Goal: Information Seeking & Learning: Check status

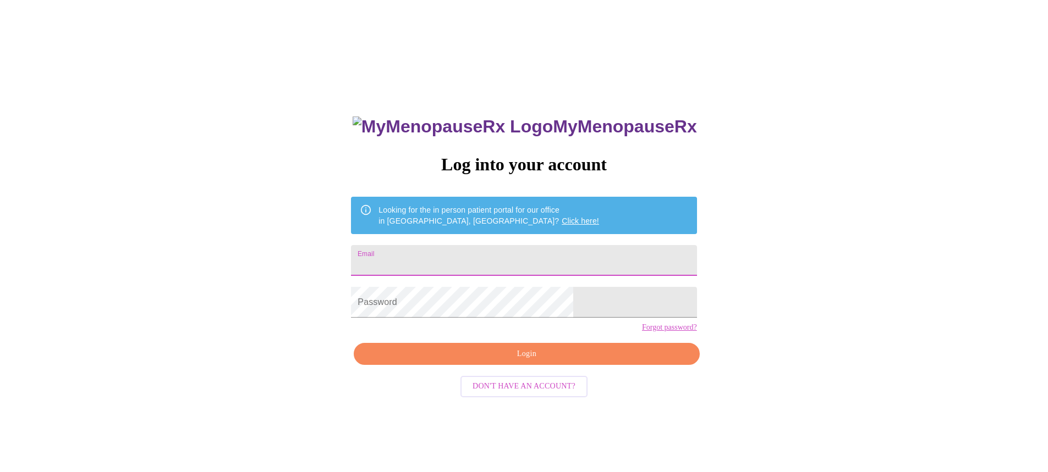
drag, startPoint x: 478, startPoint y: 258, endPoint x: 487, endPoint y: 258, distance: 8.8
click at [480, 258] on input "Email" at bounding box center [523, 260] width 345 height 31
type input "[EMAIL_ADDRESS][DOMAIN_NAME]"
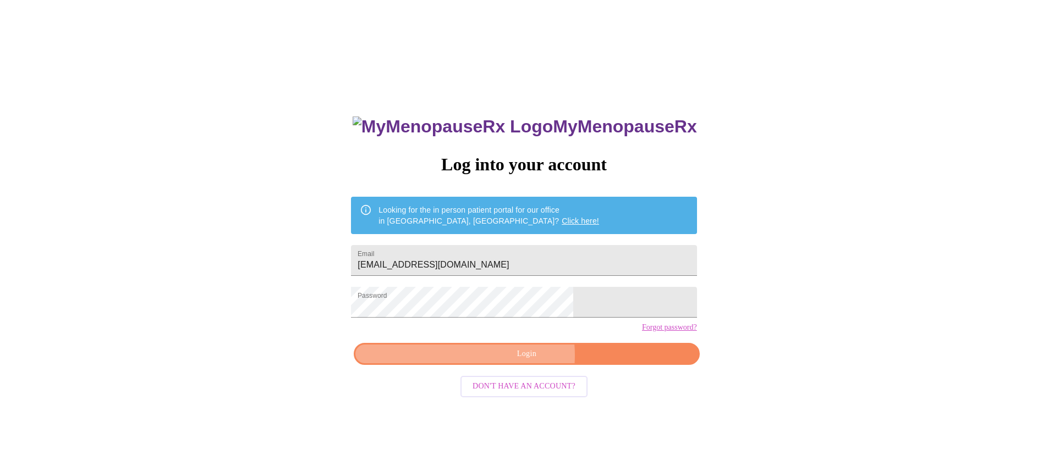
click at [516, 361] on span "Login" at bounding box center [526, 355] width 320 height 14
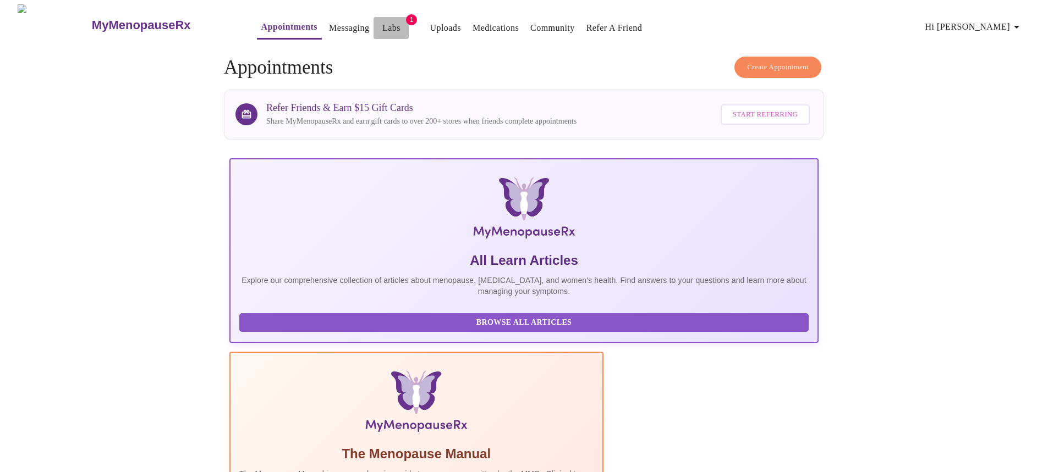
click at [378, 20] on span "Labs" at bounding box center [391, 27] width 26 height 15
click at [382, 21] on link "Labs" at bounding box center [391, 27] width 18 height 15
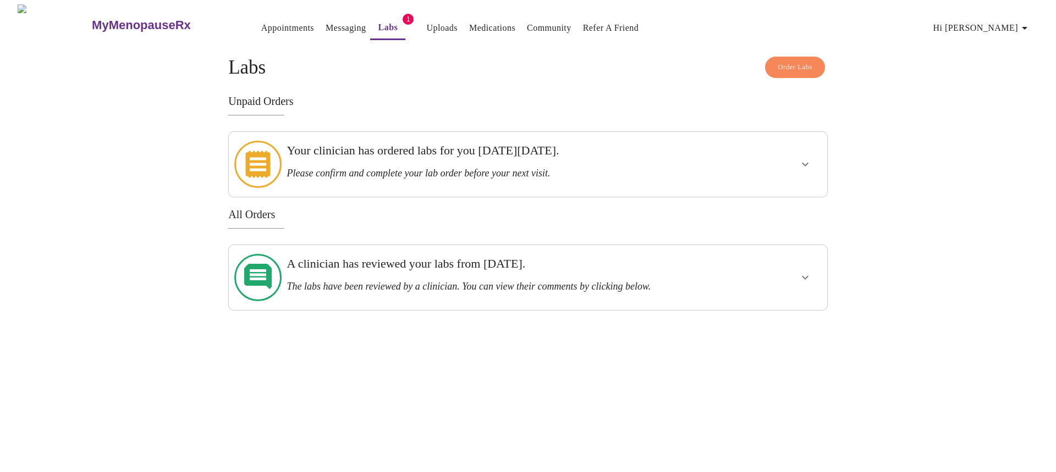
click at [417, 261] on h3 "A clinician has reviewed your labs from [DATE]." at bounding box center [499, 264] width 425 height 14
click at [808, 271] on icon "show more" at bounding box center [804, 277] width 13 height 13
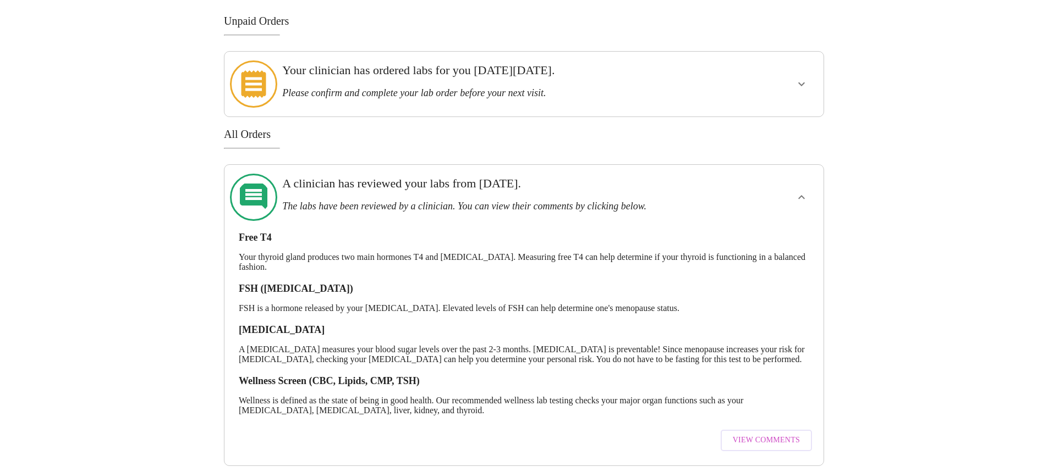
scroll to position [89, 0]
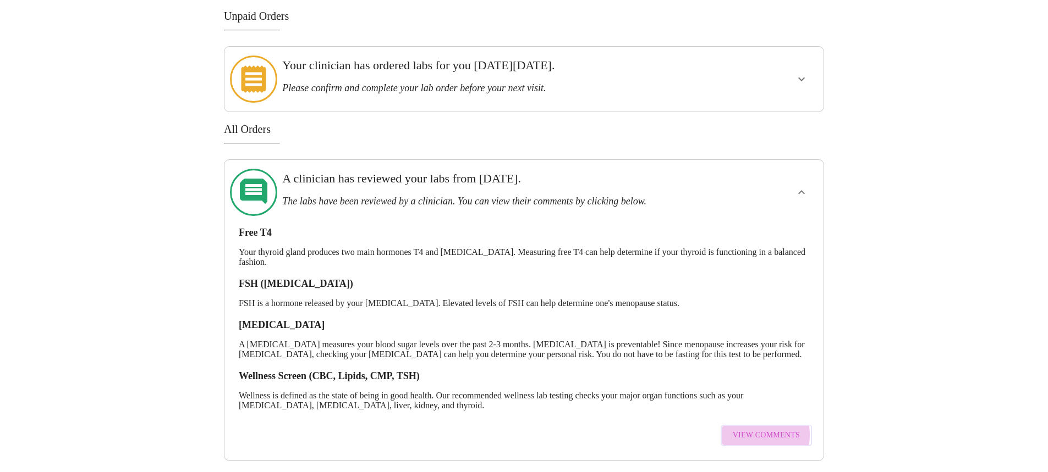
click at [748, 429] on span "View Comments" at bounding box center [765, 436] width 67 height 14
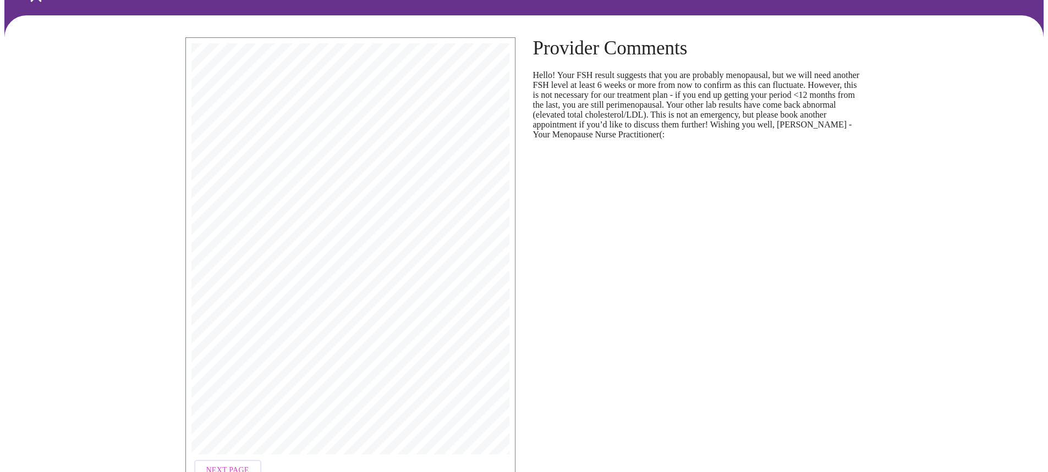
scroll to position [136, 0]
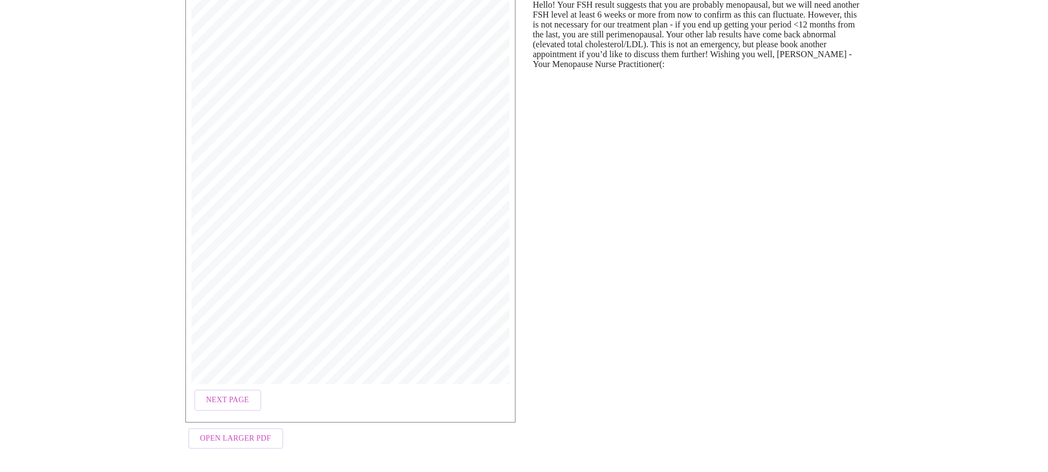
click at [246, 433] on span "Open Larger PDF" at bounding box center [235, 439] width 71 height 14
